Goal: Navigation & Orientation: Find specific page/section

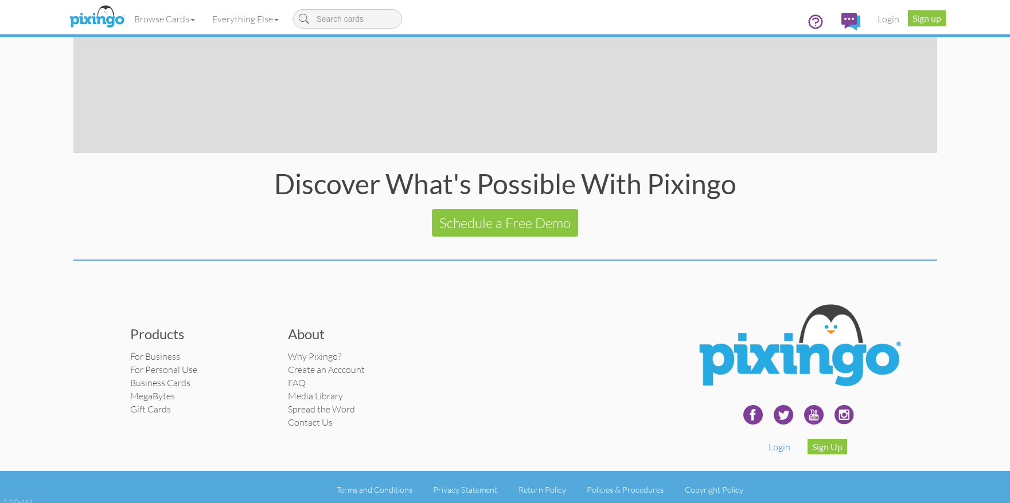
scroll to position [2190, 0]
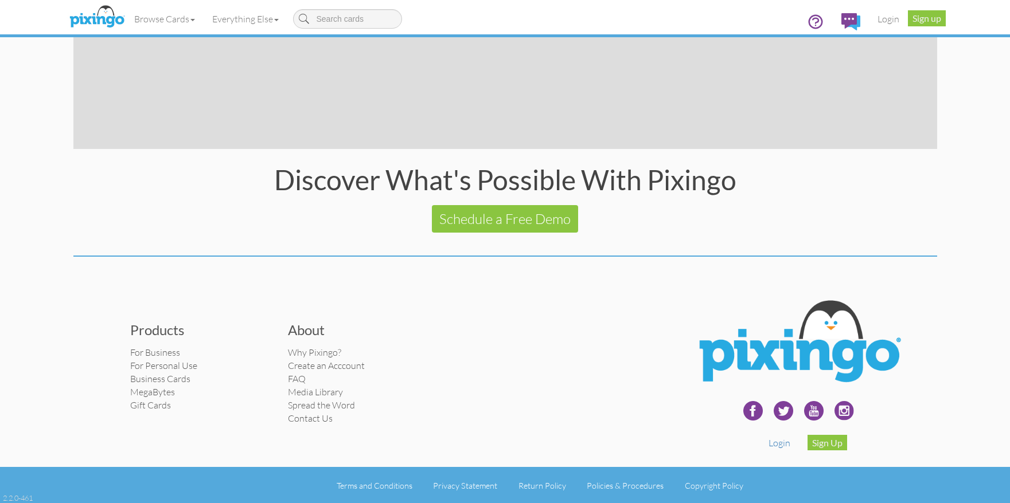
click at [47, 317] on footer "Products For Business For Personal Use Business Cards MegaBytes Gift Cards Abou…" at bounding box center [505, 309] width 1010 height 37
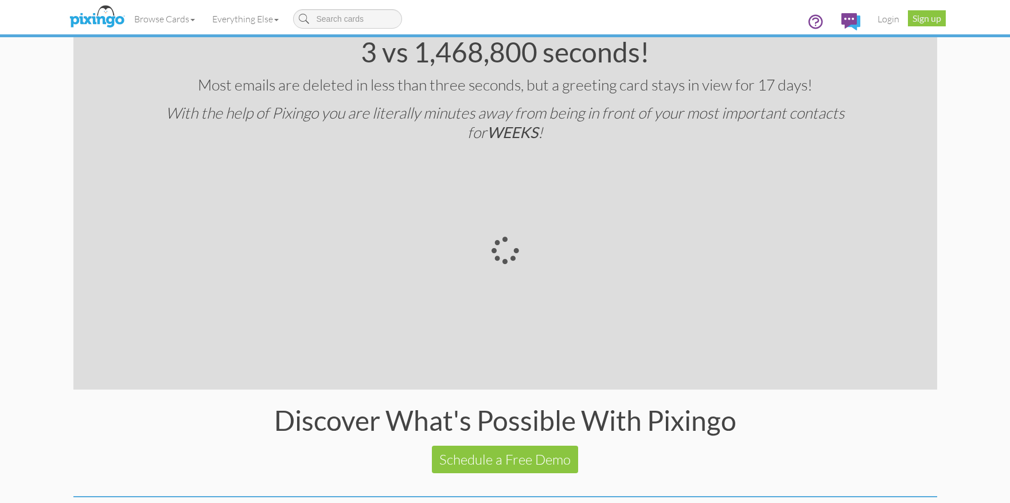
scroll to position [2190, 0]
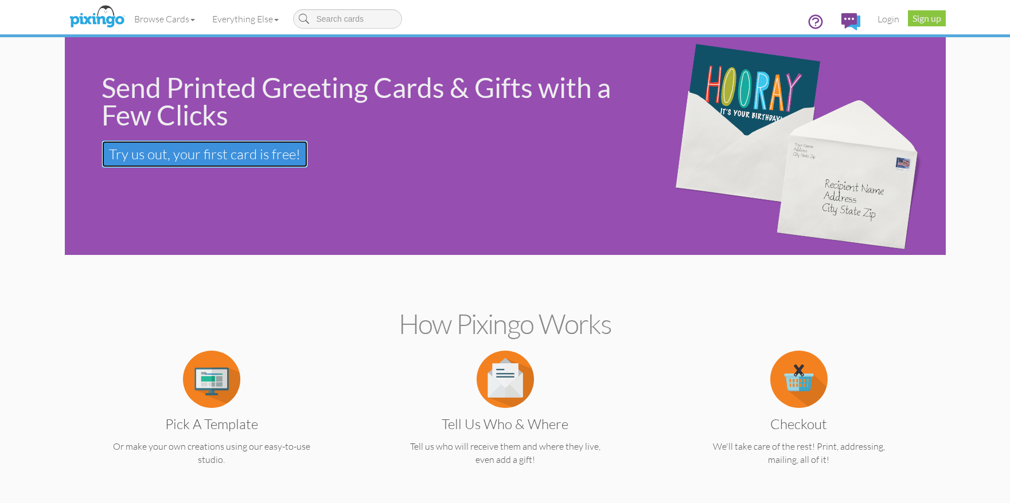
click at [224, 145] on link "Try us out, your first card is free! Your first card is free!" at bounding box center [204, 154] width 206 height 28
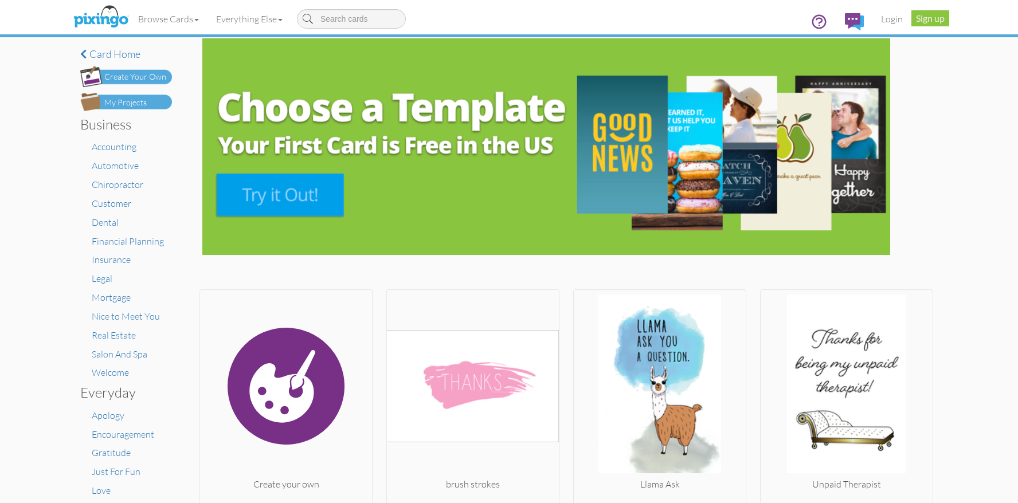
click at [114, 191] on li "Chiropractor" at bounding box center [132, 184] width 80 height 13
click at [113, 187] on span "Chiropractor" at bounding box center [118, 184] width 52 height 11
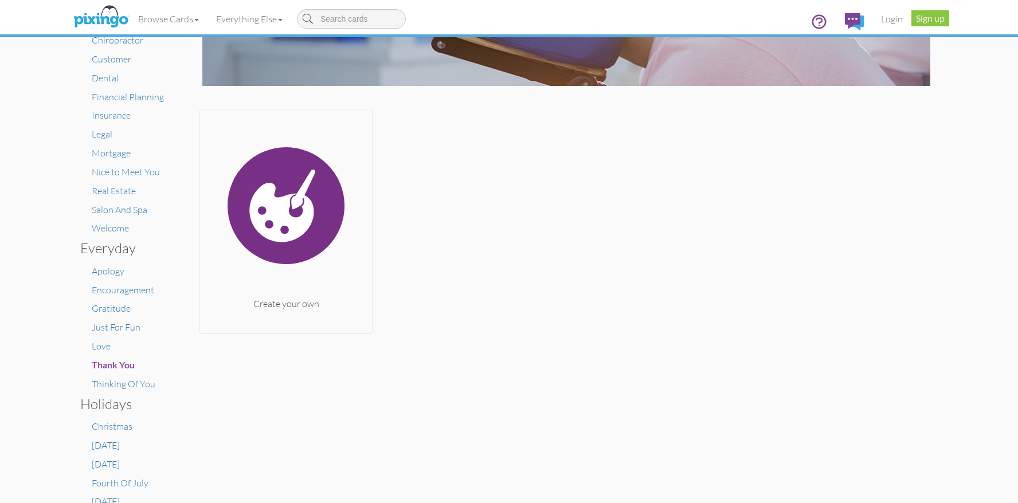
scroll to position [229, 0]
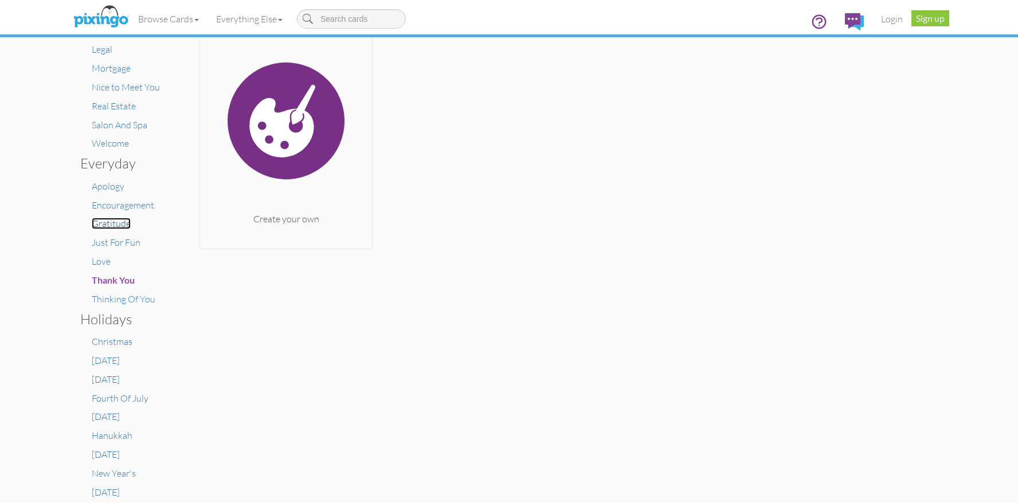
click at [110, 221] on span "Gratitude" at bounding box center [111, 223] width 39 height 11
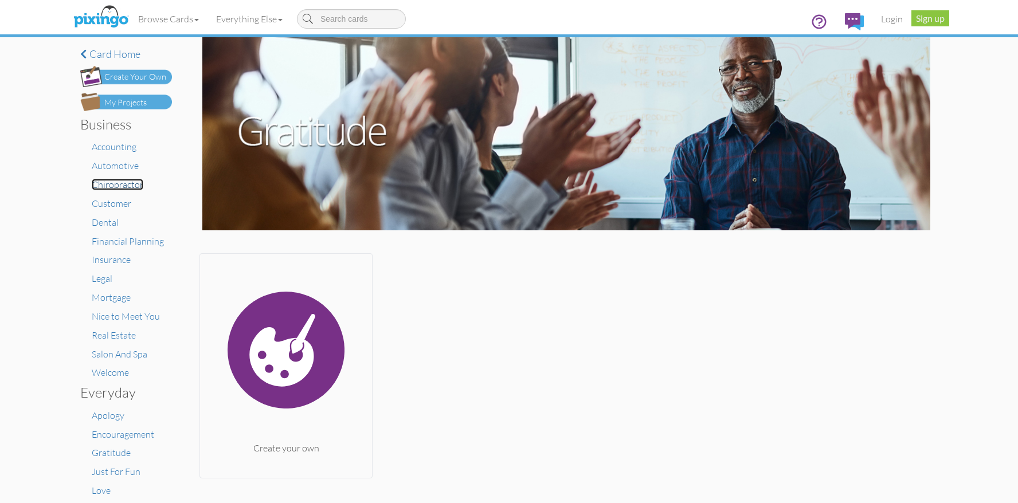
click at [111, 183] on span "Chiropractor" at bounding box center [118, 184] width 52 height 11
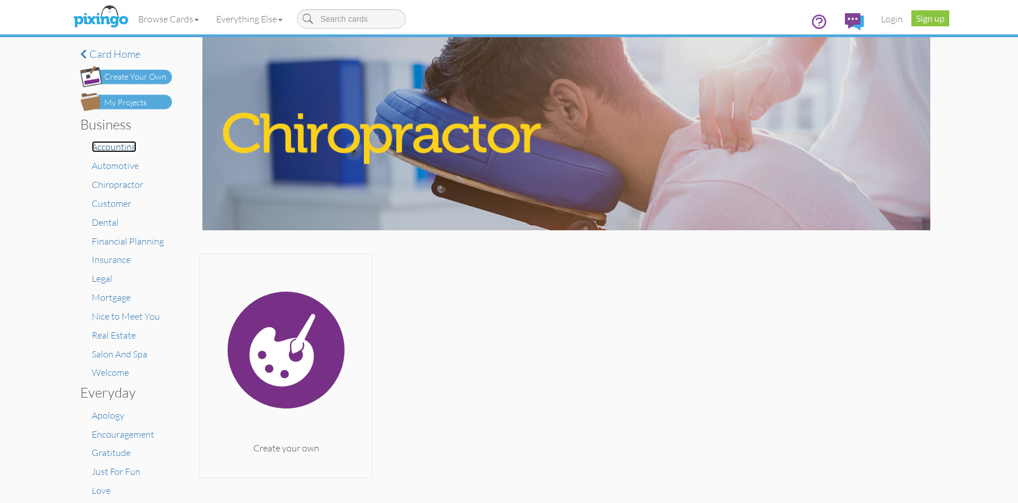
click at [96, 145] on span "Accounting" at bounding box center [114, 146] width 45 height 11
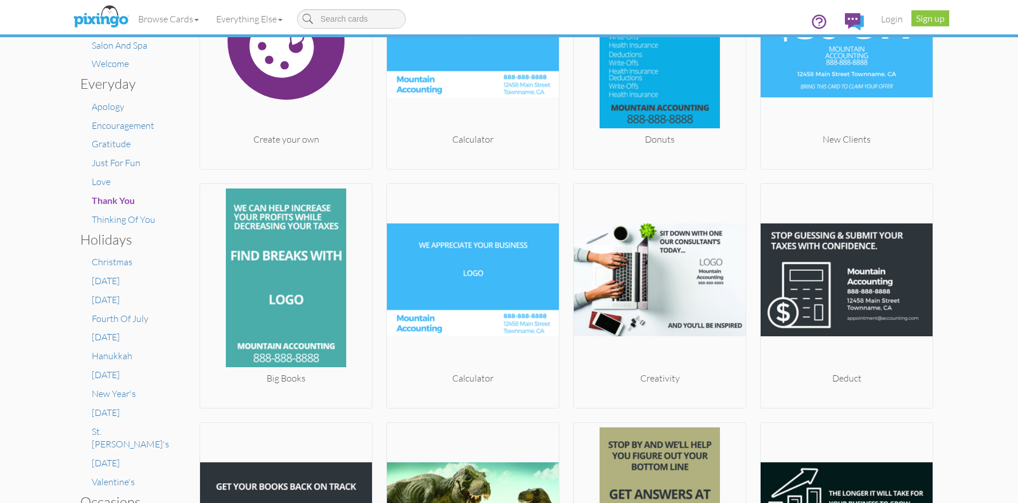
scroll to position [80, 0]
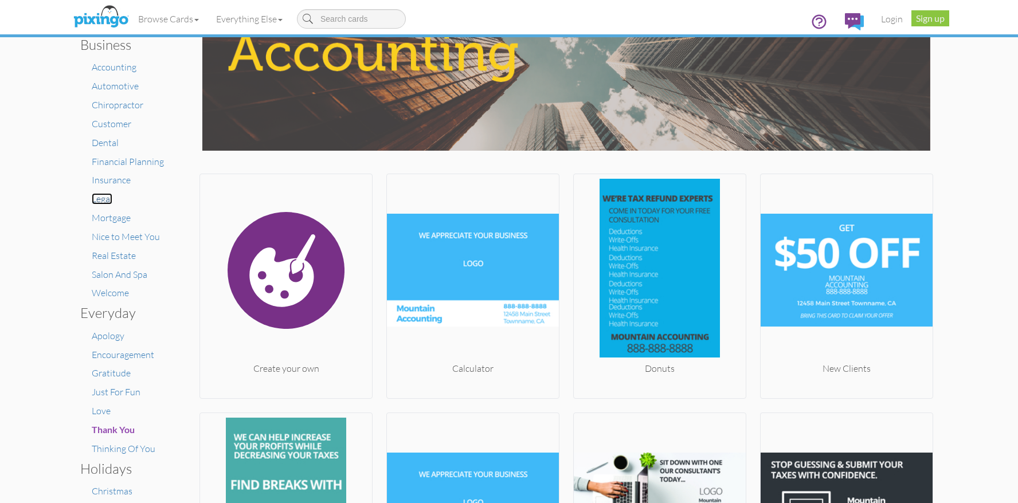
click at [92, 196] on span "Legal" at bounding box center [102, 198] width 21 height 11
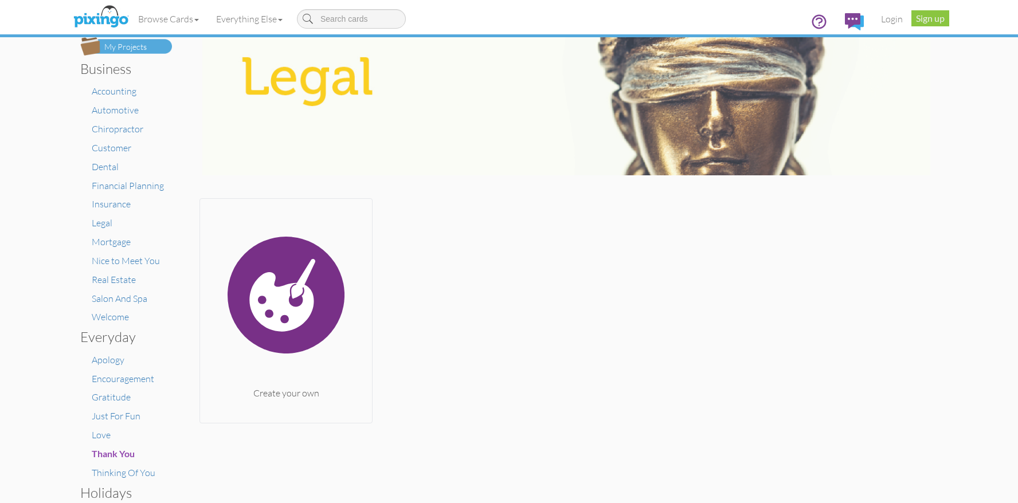
scroll to position [229, 0]
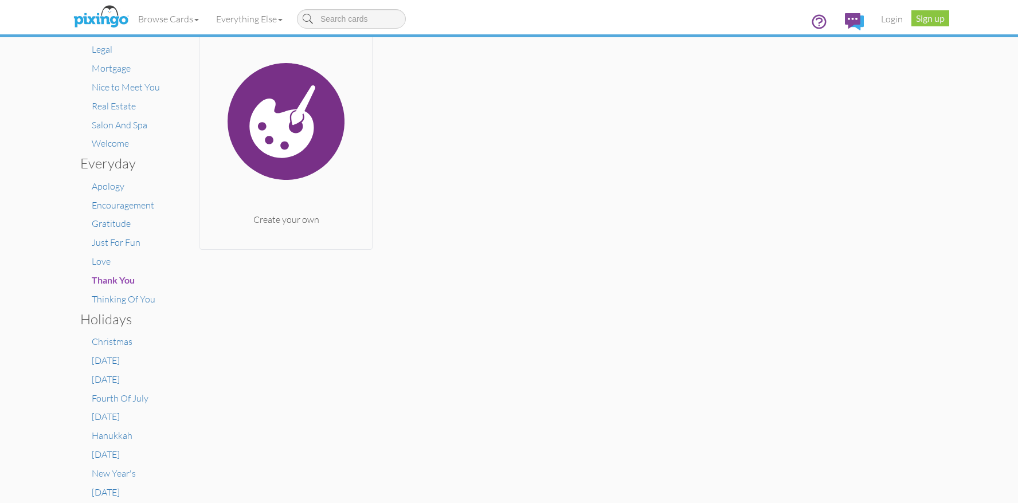
click at [503, 208] on div "Create your own" at bounding box center [567, 137] width 734 height 225
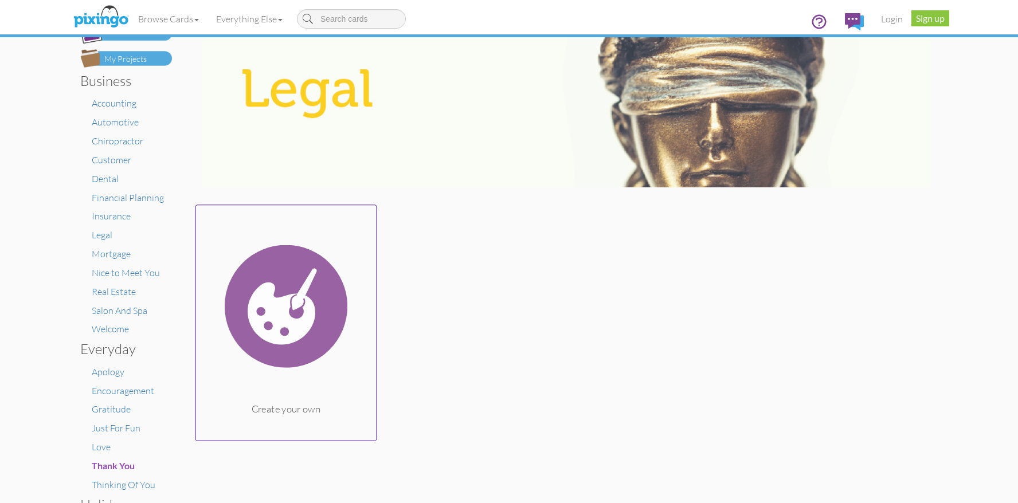
scroll to position [115, 0]
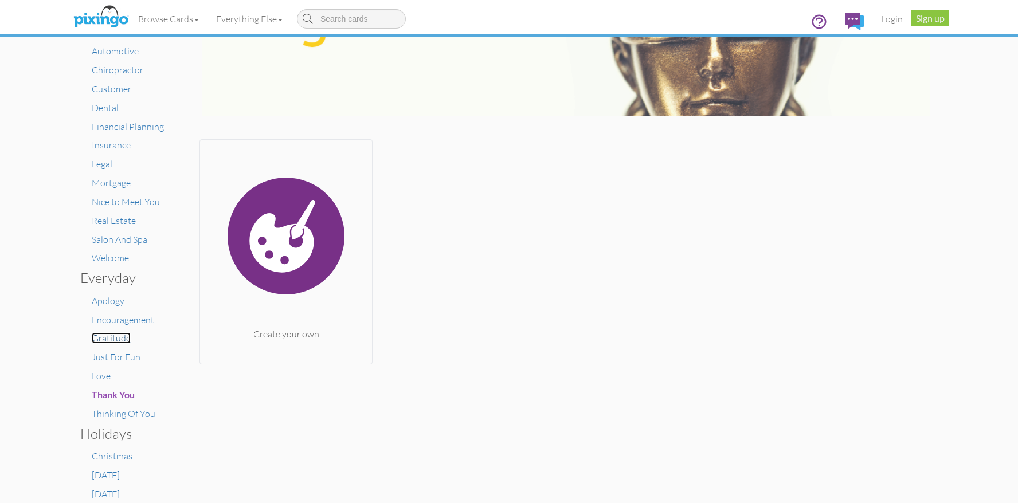
click at [103, 335] on span "Gratitude" at bounding box center [111, 338] width 39 height 11
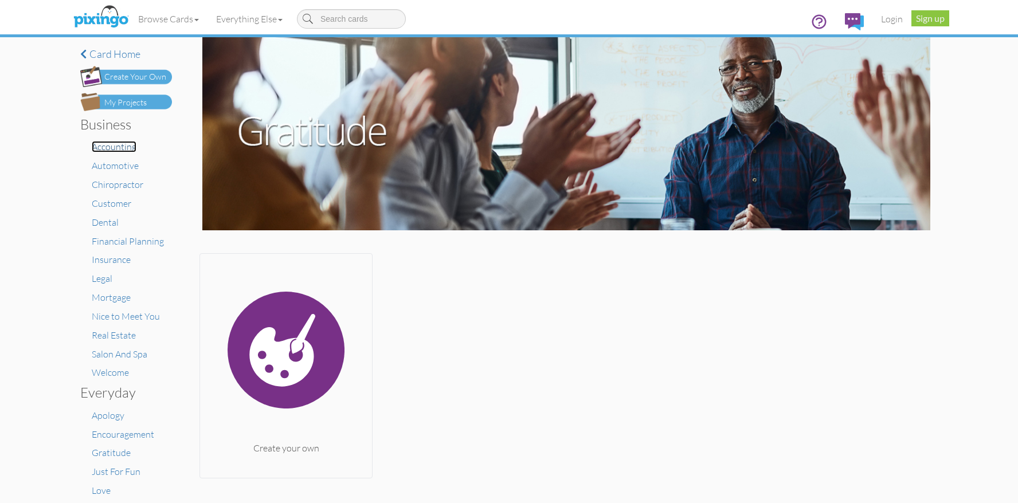
click at [95, 149] on span "Accounting" at bounding box center [114, 146] width 45 height 11
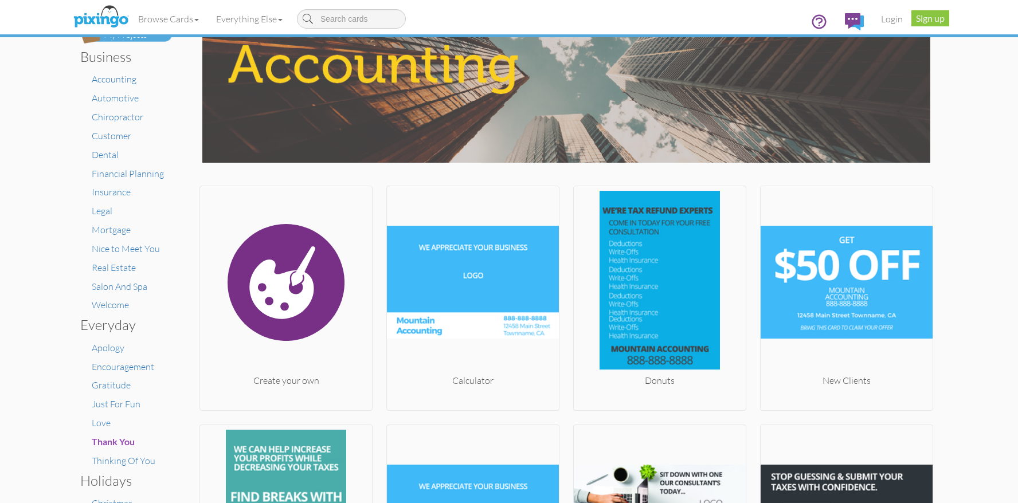
scroll to position [57, 0]
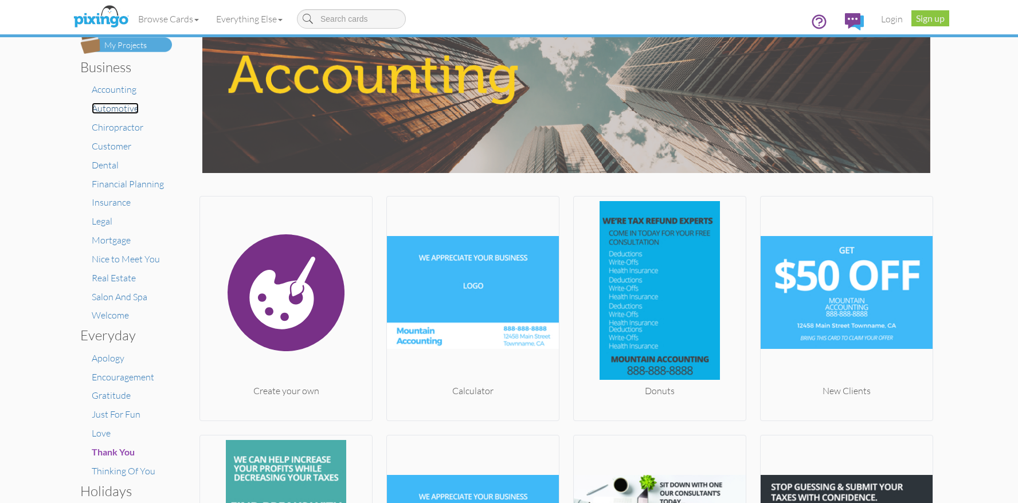
click at [123, 111] on span "Automotive" at bounding box center [115, 108] width 47 height 11
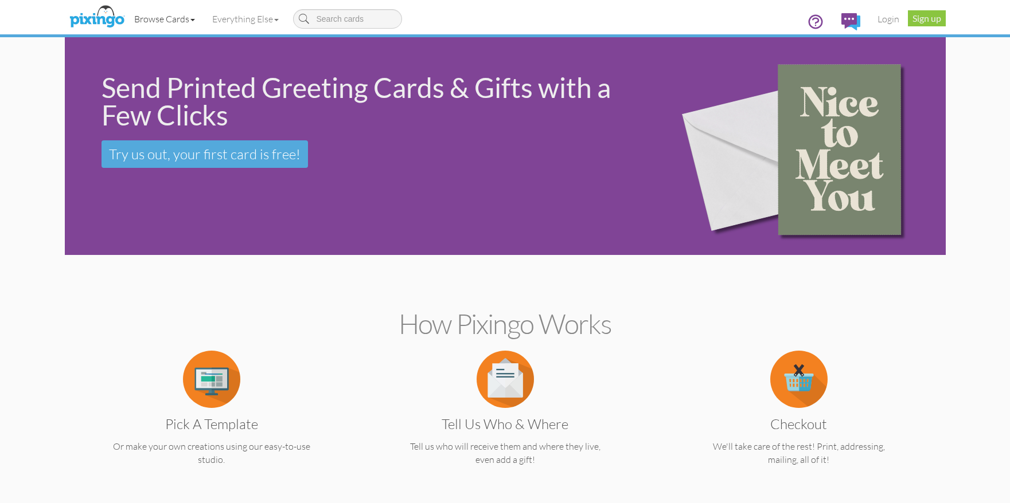
click at [157, 17] on link "Browse Cards" at bounding box center [165, 19] width 78 height 29
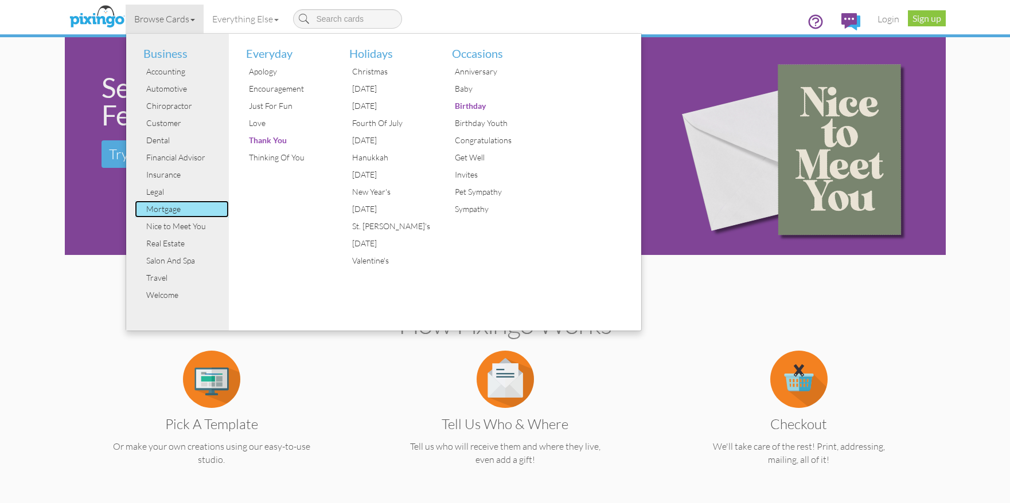
click at [163, 208] on div "Mortgage" at bounding box center [186, 209] width 86 height 17
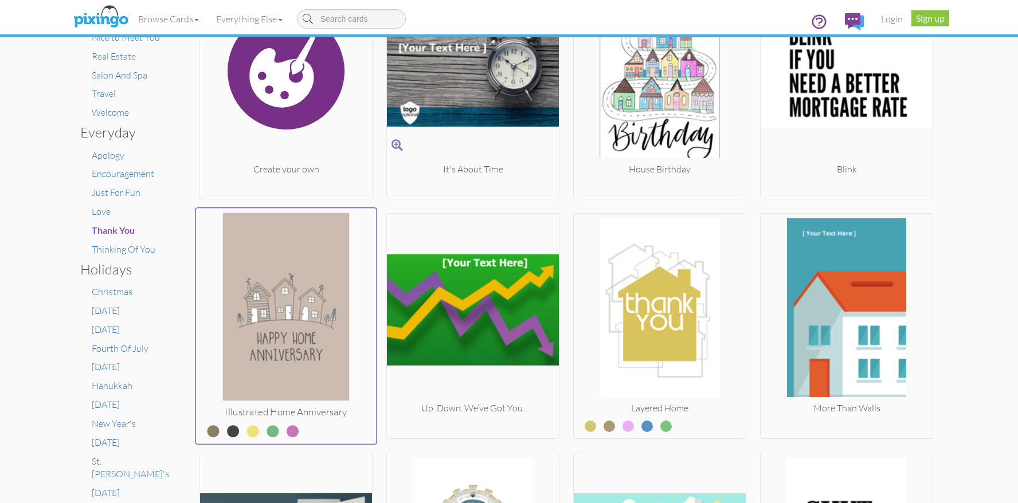
scroll to position [459, 0]
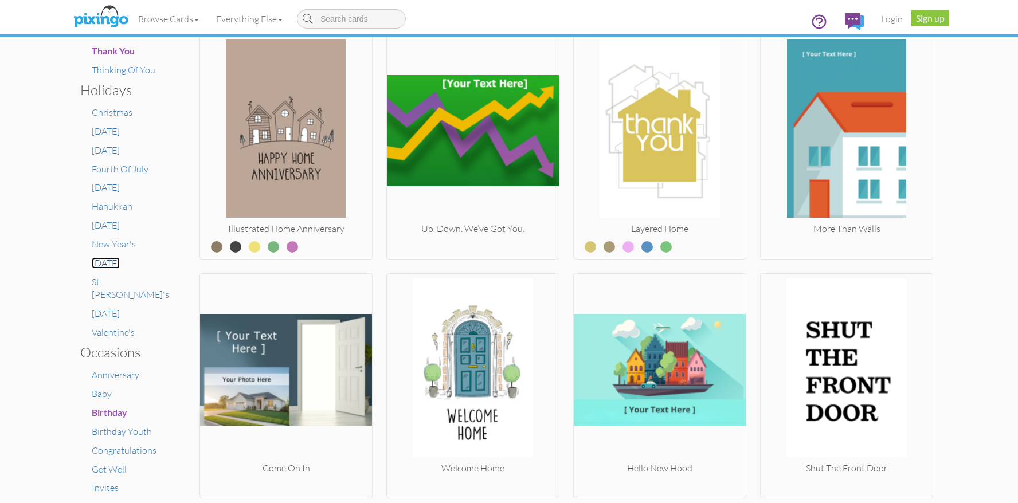
click at [120, 259] on span "[DATE]" at bounding box center [106, 262] width 28 height 11
